Goal: Task Accomplishment & Management: Manage account settings

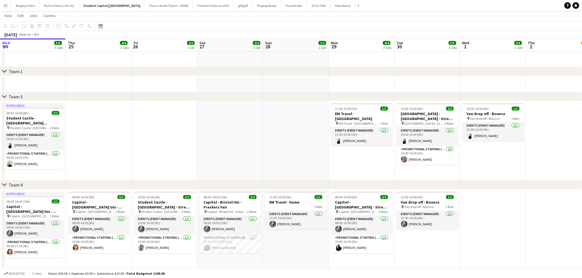
scroll to position [0, 177]
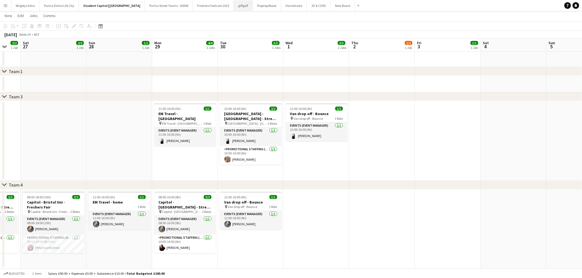
click at [234, 6] on button "giffgaff Close" at bounding box center [243, 5] width 19 height 11
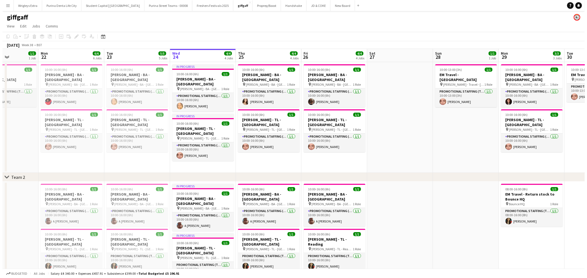
scroll to position [0, 132]
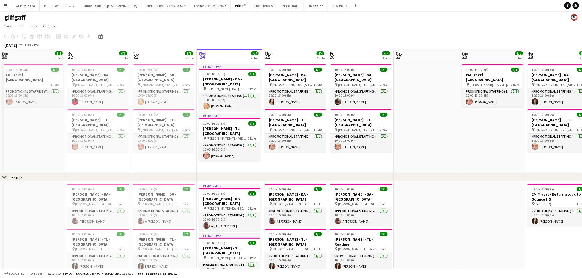
drag, startPoint x: 281, startPoint y: 142, endPoint x: 412, endPoint y: 139, distance: 131.0
click at [412, 139] on app-calendar-viewport "Fri 19 3/3 3 Jobs Sat 20 Sun 21 1/1 1 Job Mon 22 6/6 6 Jobs Tue 23 5/5 5 Jobs W…" at bounding box center [291, 239] width 582 height 380
click at [111, 6] on button "Student Capitol | [GEOGRAPHIC_DATA] Close" at bounding box center [110, 5] width 63 height 11
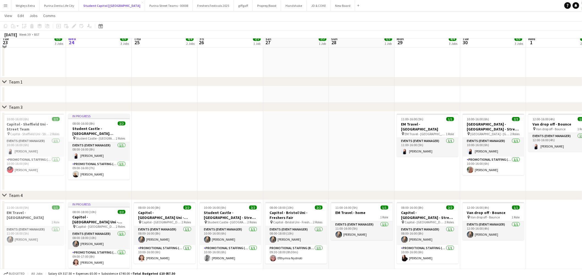
scroll to position [92, 0]
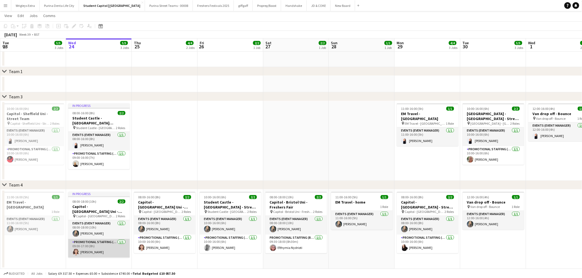
click at [100, 247] on app-card-role "Promotional Staffing (Brand Ambassadors) [DATE] 09:00-17:00 (8h) [PERSON_NAME]" at bounding box center [99, 248] width 62 height 19
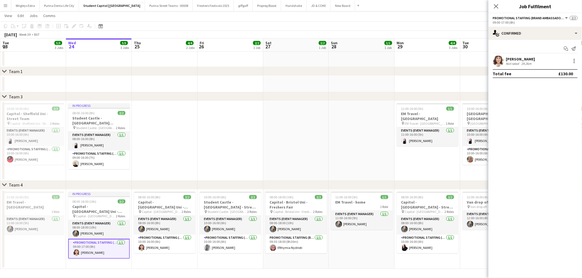
click at [511, 59] on div "[PERSON_NAME]" at bounding box center [520, 59] width 29 height 5
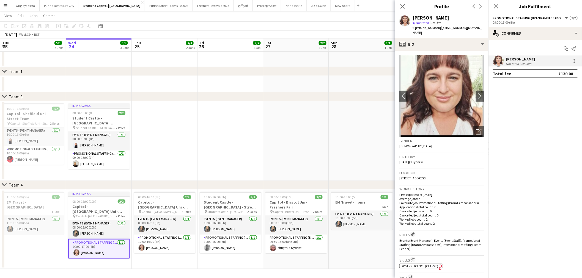
scroll to position [0, 0]
click at [229, 135] on app-date-cell at bounding box center [231, 141] width 66 height 80
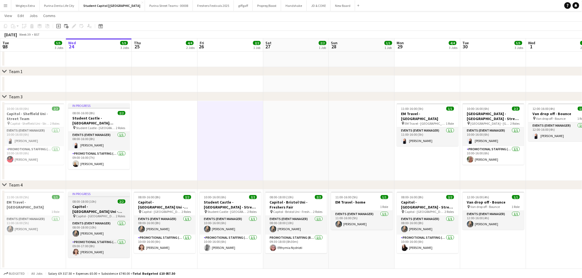
click at [95, 199] on app-job-card "In progress 08:00-18:00 (10h) 2/2 Capitol - [GEOGRAPHIC_DATA] Uni - Freshers Fa…" at bounding box center [99, 225] width 62 height 66
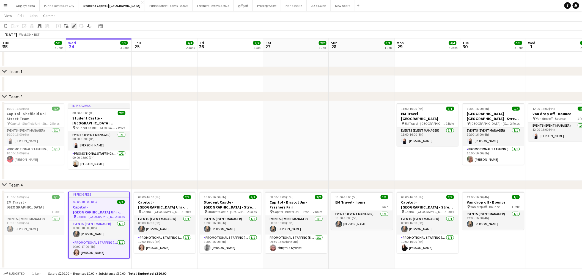
click at [71, 26] on div "Edit" at bounding box center [74, 26] width 7 height 7
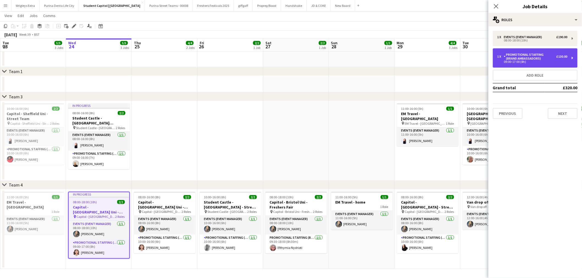
click at [540, 60] on div "Promotional Staffing (Brand Ambassadors)" at bounding box center [530, 57] width 53 height 8
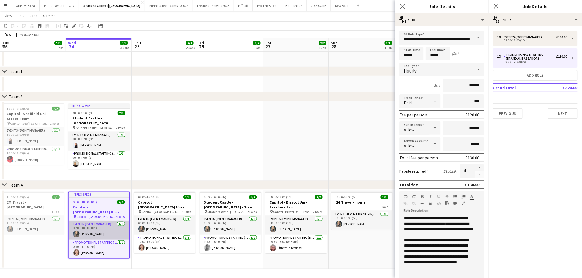
click at [100, 224] on app-card-role "Events (Event Manager) [DATE] 08:00-18:00 (10h) [PERSON_NAME]" at bounding box center [99, 230] width 61 height 19
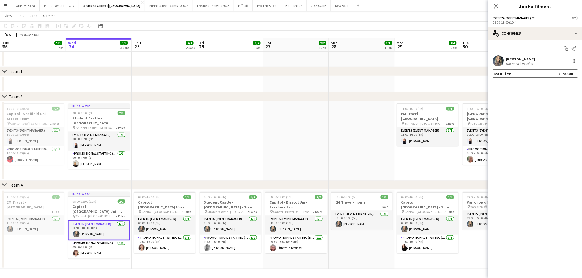
click at [532, 59] on div "[PERSON_NAME]" at bounding box center [520, 59] width 29 height 5
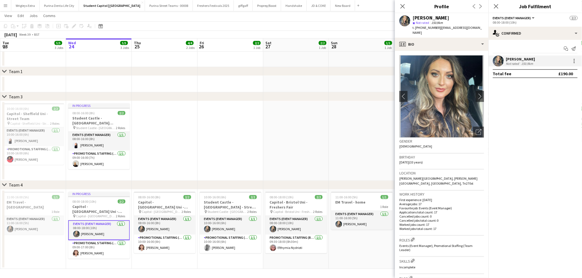
click at [532, 59] on div "[PERSON_NAME]" at bounding box center [520, 59] width 29 height 5
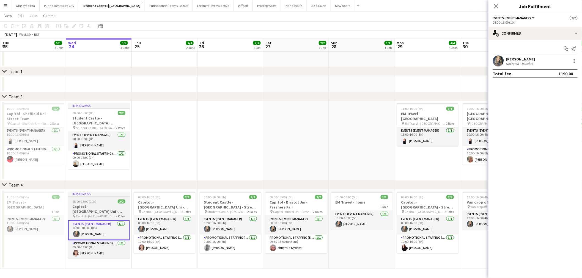
click at [97, 205] on h3 "Capitol - [GEOGRAPHIC_DATA] Uni - Freshers Fair" at bounding box center [99, 209] width 62 height 10
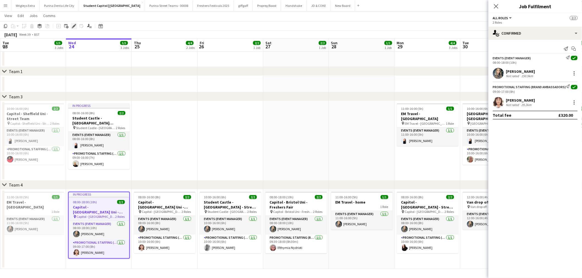
click at [76, 26] on div "Edit" at bounding box center [74, 26] width 7 height 7
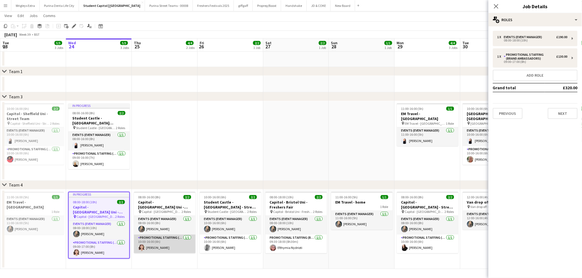
click at [164, 242] on app-card-role "Promotional Staffing (Brand Ambassadors) [DATE] 10:00-16:00 (6h) [PERSON_NAME]" at bounding box center [165, 244] width 62 height 19
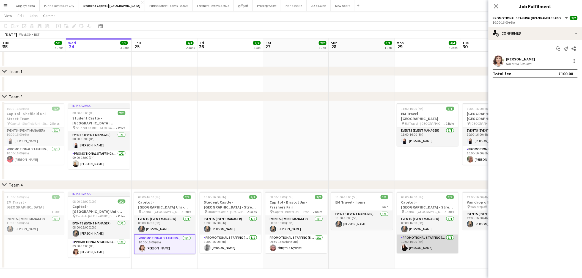
click at [431, 244] on app-card-role "Promotional Staffing (Brand Ambassadors) [DATE] 10:00-16:00 (6h) [PERSON_NAME]" at bounding box center [428, 244] width 62 height 19
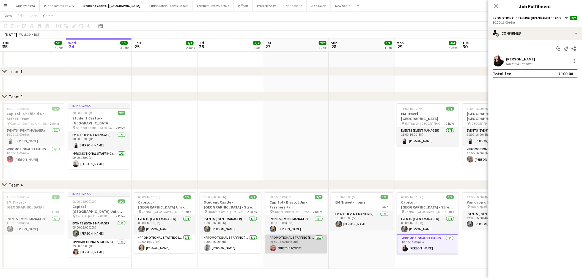
click at [289, 245] on app-card-role "Promotional Staffing (Brand Ambassadors) [DATE] 09:30-18:00 (8h30m) Efthymia Ny…" at bounding box center [296, 244] width 62 height 19
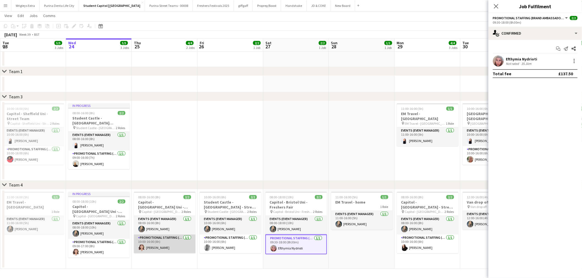
click at [172, 244] on app-card-role "Promotional Staffing (Brand Ambassadors) [DATE] 10:00-16:00 (6h) [PERSON_NAME]" at bounding box center [165, 244] width 62 height 19
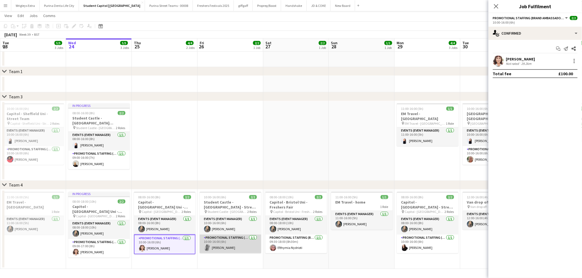
click at [228, 243] on app-card-role "Promotional Staffing (Brand Ambassadors) [DATE] 10:00-16:00 (6h) [PERSON_NAME]" at bounding box center [231, 244] width 62 height 19
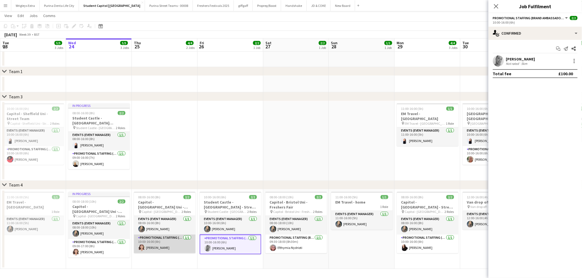
click at [169, 242] on app-card-role "Promotional Staffing (Brand Ambassadors) [DATE] 10:00-16:00 (6h) [PERSON_NAME]" at bounding box center [165, 244] width 62 height 19
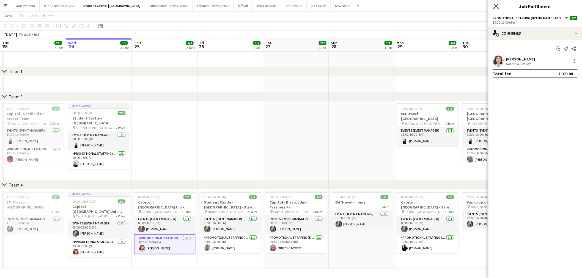
click at [496, 6] on icon at bounding box center [496, 6] width 5 height 5
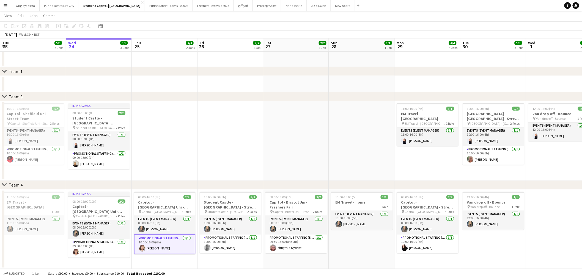
click at [176, 241] on app-card-role "Promotional Staffing (Brand Ambassadors) [DATE] 10:00-16:00 (6h) [PERSON_NAME]" at bounding box center [165, 245] width 62 height 20
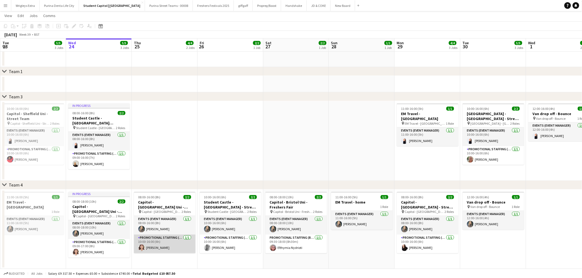
click at [172, 243] on app-card-role "Promotional Staffing (Brand Ambassadors) [DATE] 10:00-16:00 (6h) [PERSON_NAME]" at bounding box center [165, 244] width 62 height 19
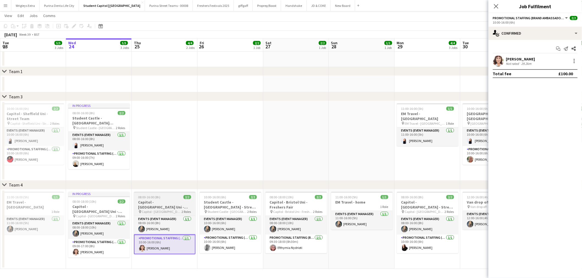
click at [169, 210] on span "Capitol - [GEOGRAPHIC_DATA] Uni - Freshers Fair" at bounding box center [162, 212] width 40 height 4
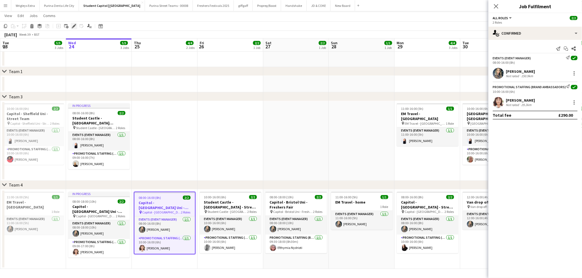
click at [72, 28] on icon at bounding box center [72, 27] width 1 height 1
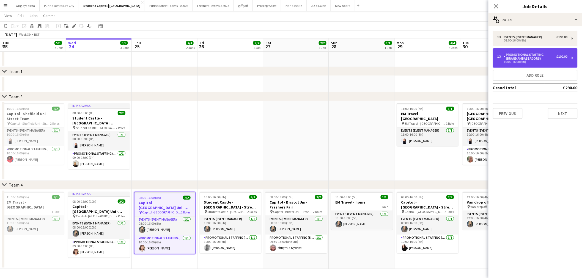
click at [541, 60] on div "Promotional Staffing (Brand Ambassadors)" at bounding box center [530, 57] width 53 height 8
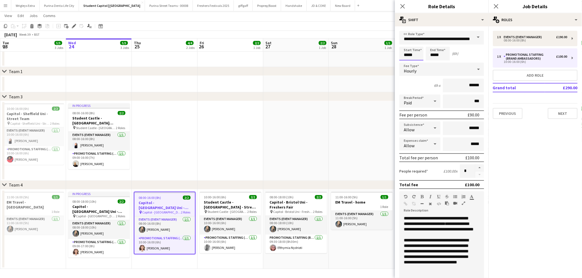
click at [413, 53] on input "*****" at bounding box center [411, 54] width 24 height 14
type input "*****"
click at [406, 62] on div at bounding box center [406, 64] width 11 height 6
click at [443, 51] on input "*****" at bounding box center [438, 54] width 24 height 14
type input "*****"
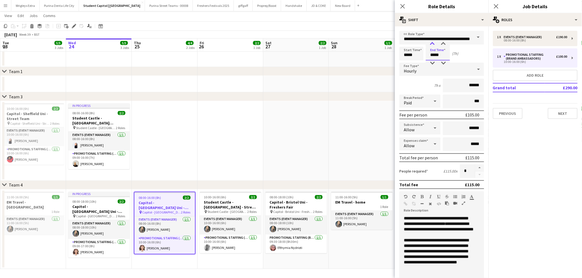
click at [433, 43] on div at bounding box center [432, 44] width 11 height 6
click at [470, 52] on div "Start Time ***** End Time ***** (8h)" at bounding box center [441, 54] width 85 height 14
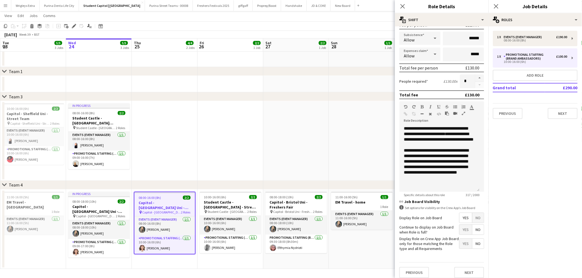
scroll to position [92, 0]
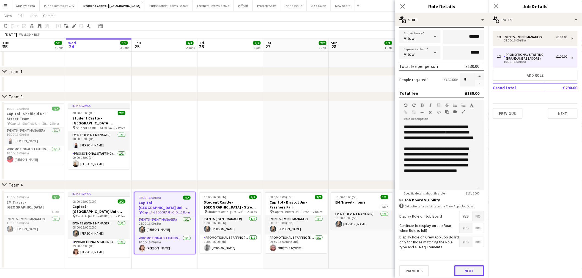
click at [466, 269] on button "Next" at bounding box center [469, 271] width 30 height 11
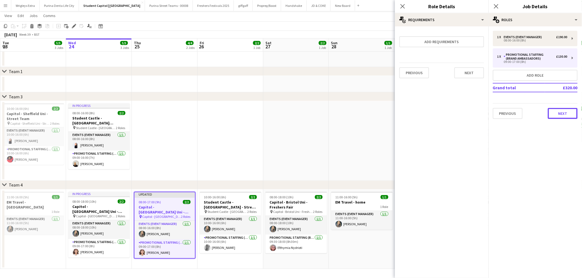
click at [566, 109] on button "Next" at bounding box center [563, 113] width 30 height 11
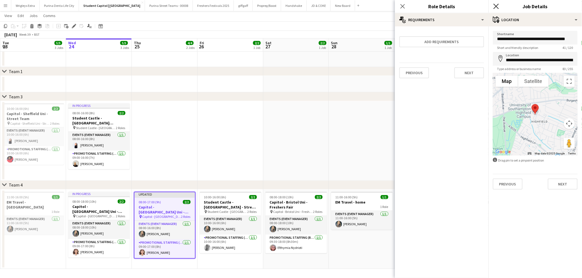
click at [497, 6] on icon "Close pop-in" at bounding box center [496, 6] width 5 height 5
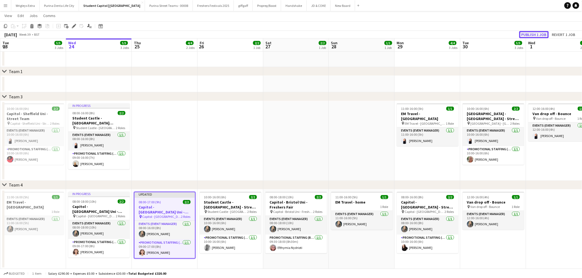
click at [531, 34] on button "Publish 1 job" at bounding box center [533, 34] width 29 height 7
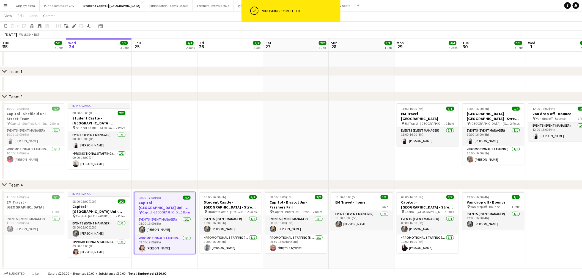
click at [419, 10] on app-navbar "Menu Boards Boards Boards All jobs Status Workforce Workforce My Workforce Recr…" at bounding box center [291, 5] width 582 height 11
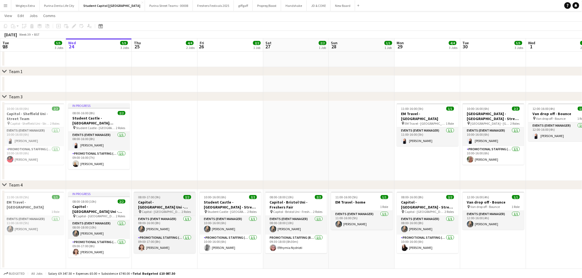
click at [158, 208] on h3 "Capitol - [GEOGRAPHIC_DATA] Uni - Freshers Fair" at bounding box center [165, 205] width 62 height 10
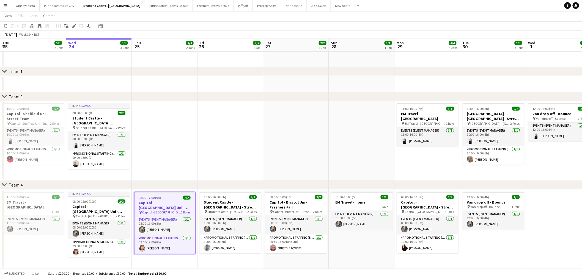
click at [453, 17] on app-page-menu "View Day view expanded Day view collapsed Month view Date picker Jump to [DATE]…" at bounding box center [291, 16] width 582 height 10
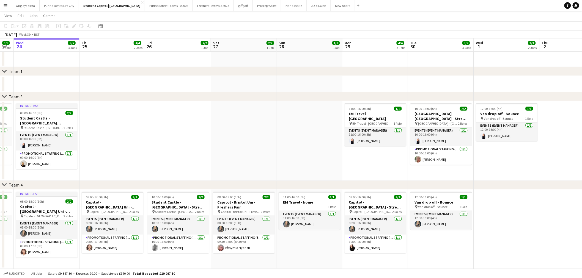
scroll to position [0, 206]
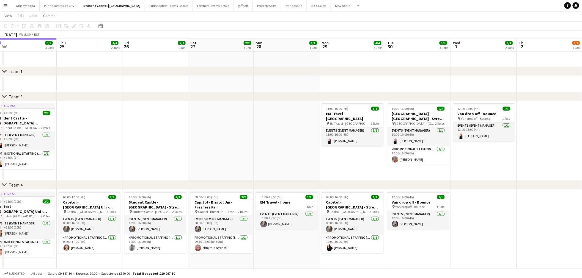
drag, startPoint x: 242, startPoint y: 150, endPoint x: 167, endPoint y: 149, distance: 74.8
click at [167, 149] on app-calendar-viewport "Sun 21 2/2 2 Jobs Mon 22 4/4 2 Jobs Tue 23 5/5 3 Jobs Wed 24 5/5 3 Jobs Thu 25 …" at bounding box center [291, 99] width 582 height 339
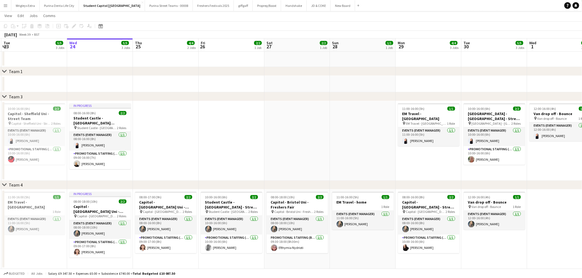
scroll to position [0, 122]
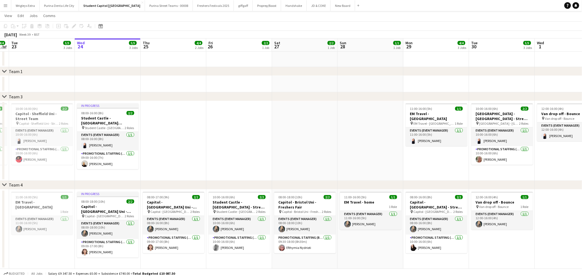
drag, startPoint x: 250, startPoint y: 158, endPoint x: 296, endPoint y: 155, distance: 45.8
click at [296, 155] on app-calendar-viewport "Sun 21 2/2 2 Jobs Mon 22 4/4 2 Jobs Tue 23 5/5 3 Jobs Wed 24 5/5 3 Jobs Thu 25 …" at bounding box center [291, 99] width 582 height 339
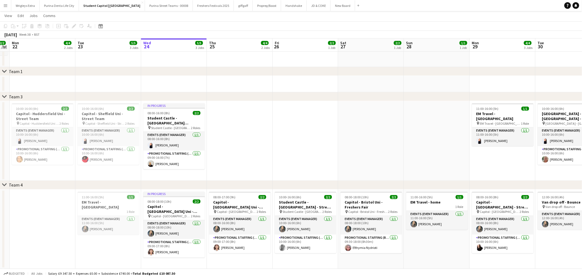
scroll to position [0, 116]
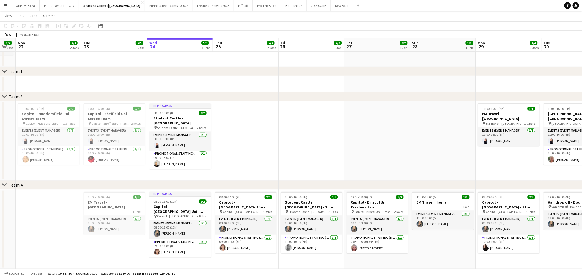
drag, startPoint x: 218, startPoint y: 165, endPoint x: 291, endPoint y: 158, distance: 72.6
click at [291, 158] on app-calendar-viewport "Sat 20 Sun 21 2/2 2 Jobs Mon 22 4/4 2 Jobs Tue 23 5/5 3 Jobs Wed 24 5/5 3 Jobs …" at bounding box center [291, 99] width 582 height 339
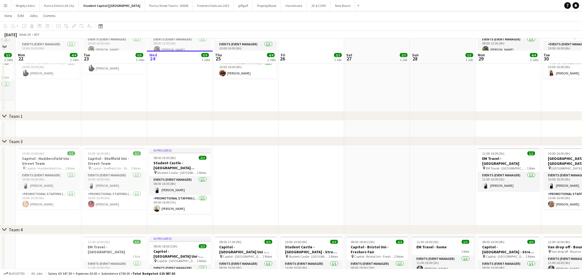
scroll to position [61, 0]
